Goal: Task Accomplishment & Management: Manage account settings

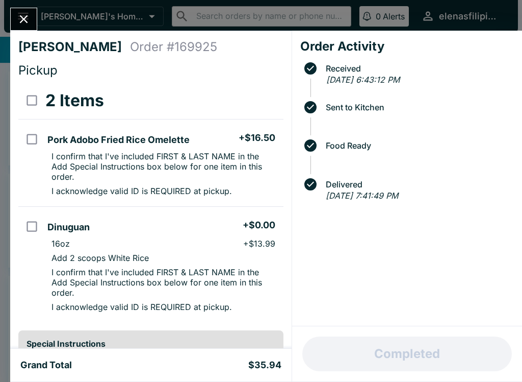
click at [19, 20] on icon "Close" at bounding box center [24, 19] width 14 height 14
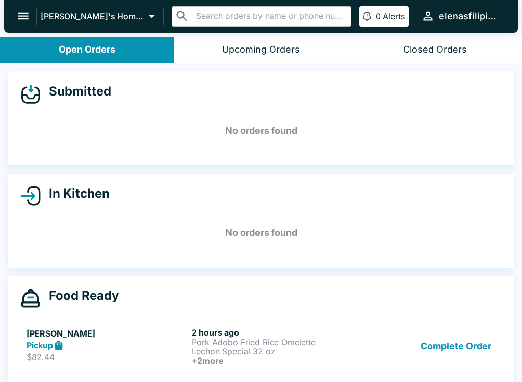
click at [42, 56] on button "Open Orders" at bounding box center [87, 50] width 174 height 26
click at [451, 345] on button "Complete Order" at bounding box center [456, 346] width 79 height 38
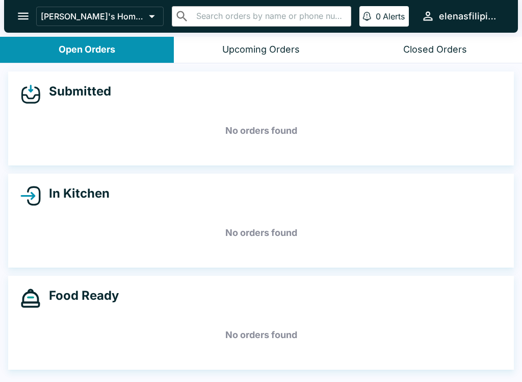
click at [29, 15] on icon "open drawer" at bounding box center [23, 16] width 14 height 14
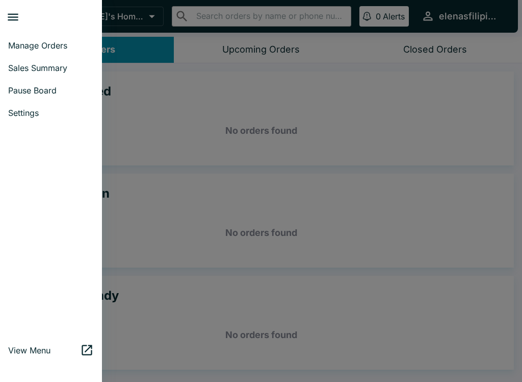
click at [56, 74] on link "Sales Summary" at bounding box center [51, 68] width 102 height 22
select select "03:00"
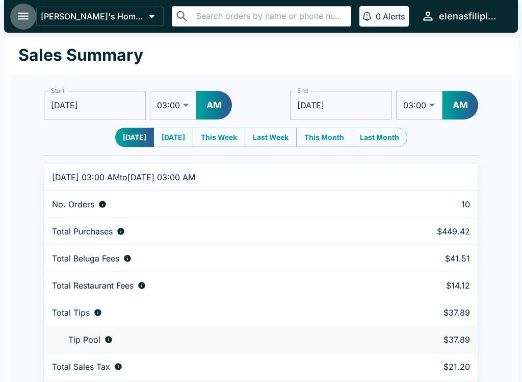
click at [24, 22] on icon "open drawer" at bounding box center [23, 16] width 14 height 14
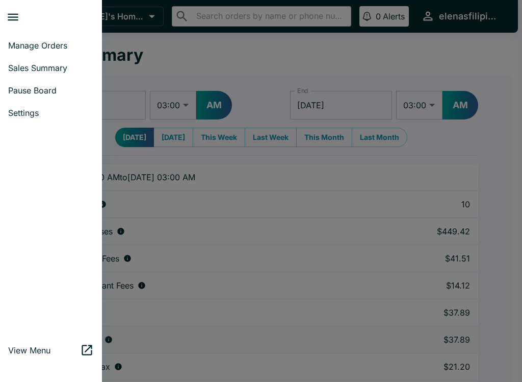
click at [50, 45] on span "Manage Orders" at bounding box center [51, 45] width 86 height 10
